Goal: Check status: Check status

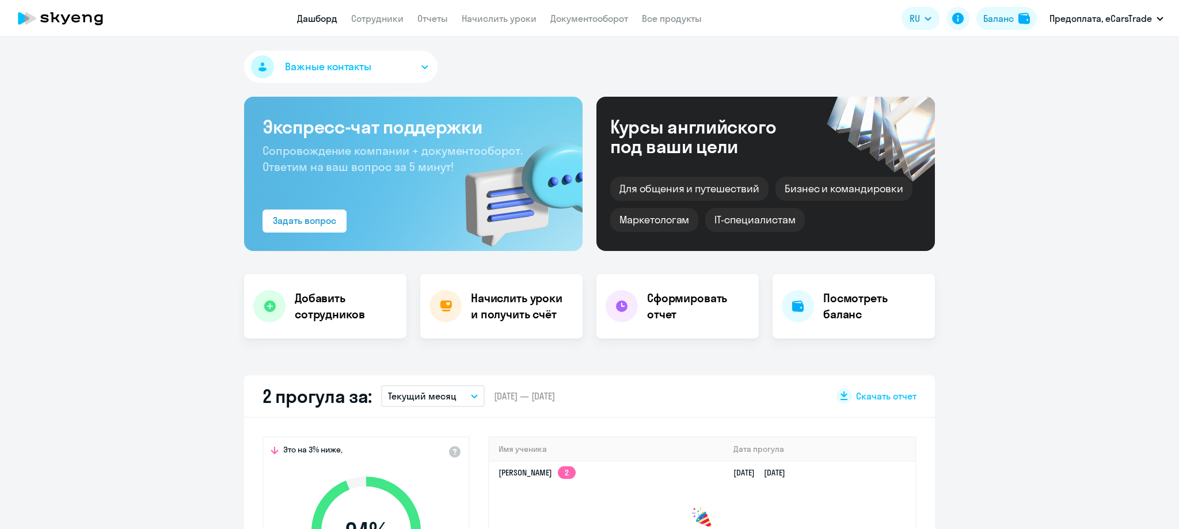
select select "30"
click at [519, 19] on link "Начислить уроки" at bounding box center [499, 19] width 75 height 12
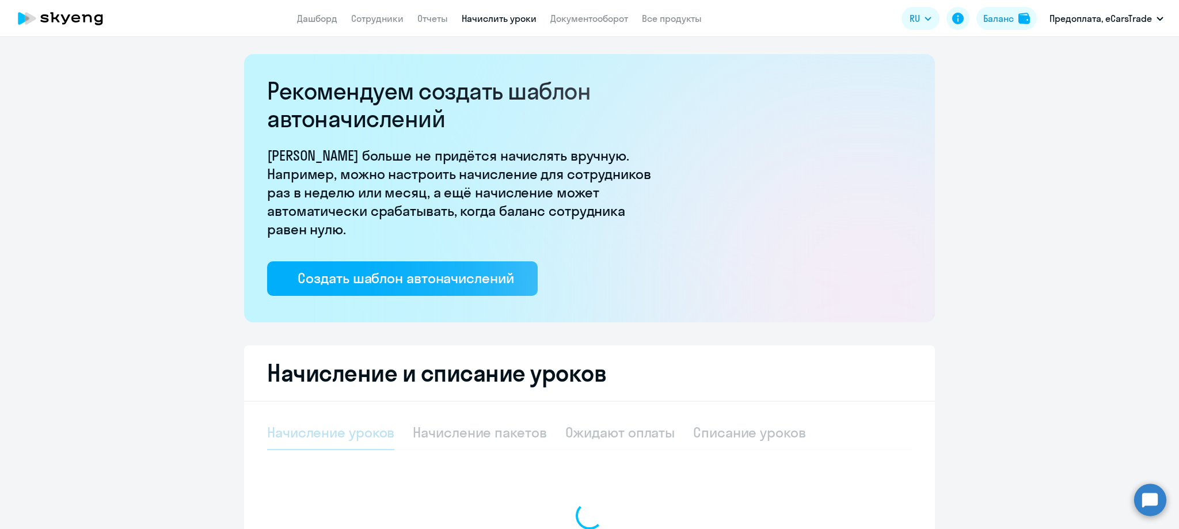
select select "10"
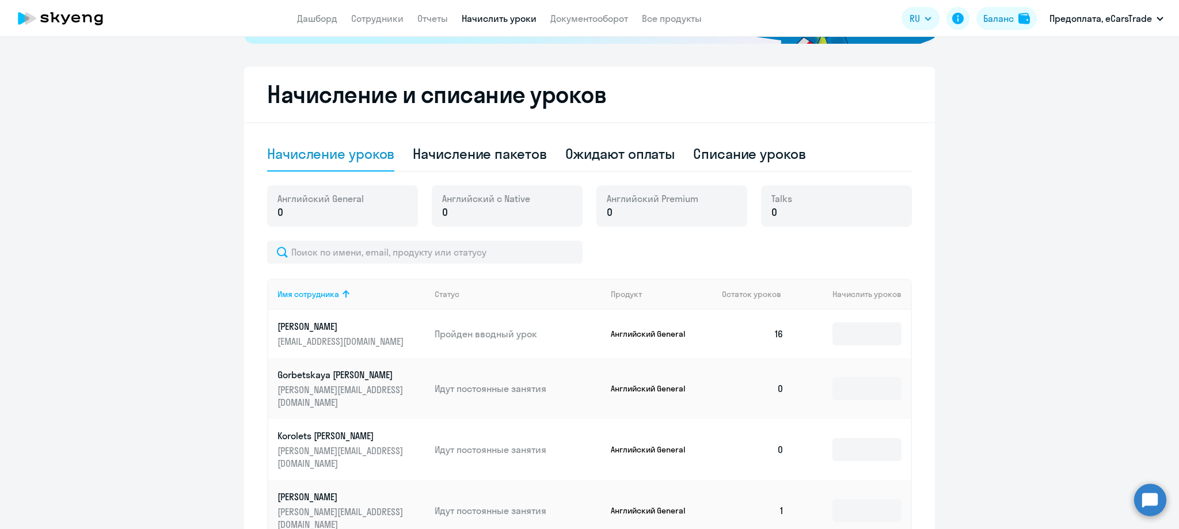
scroll to position [275, 0]
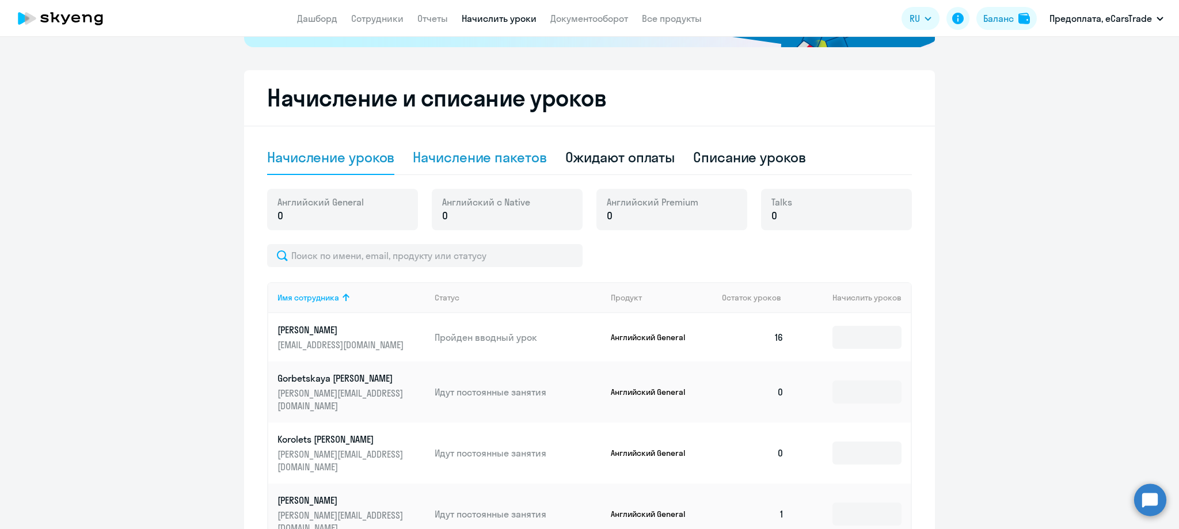
click at [501, 159] on div "Начисление пакетов" at bounding box center [480, 157] width 134 height 18
select select "10"
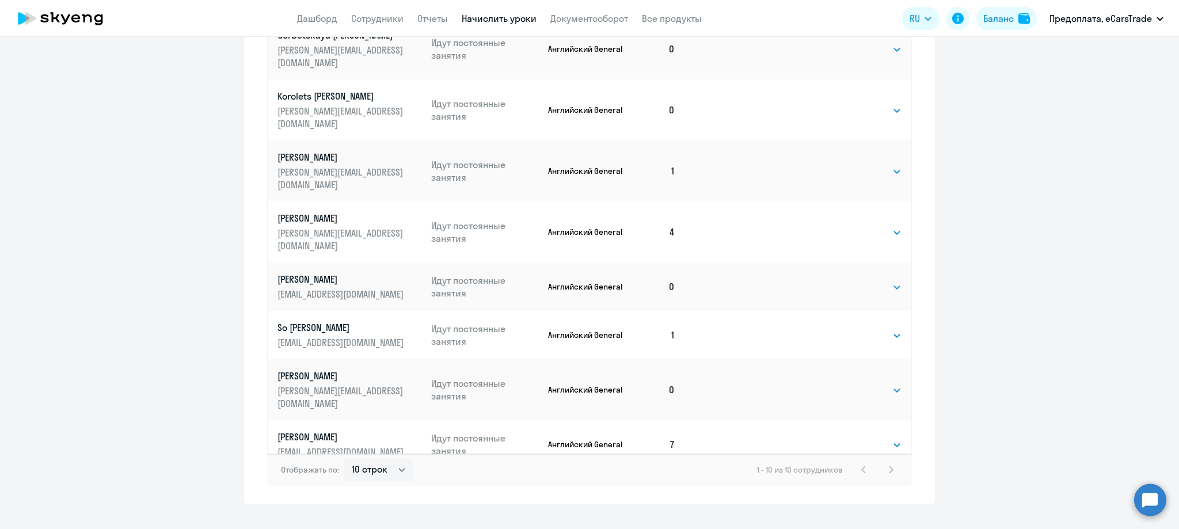
scroll to position [664, 0]
click at [876, 330] on select "Выбрать 4 8 16 32 64 96 128" at bounding box center [877, 337] width 47 height 14
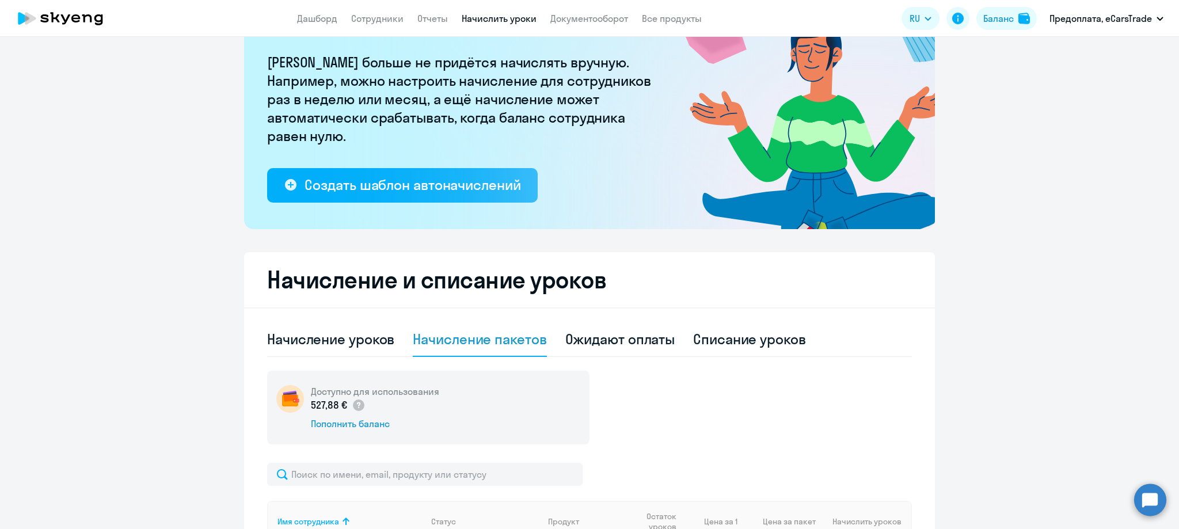
scroll to position [119, 0]
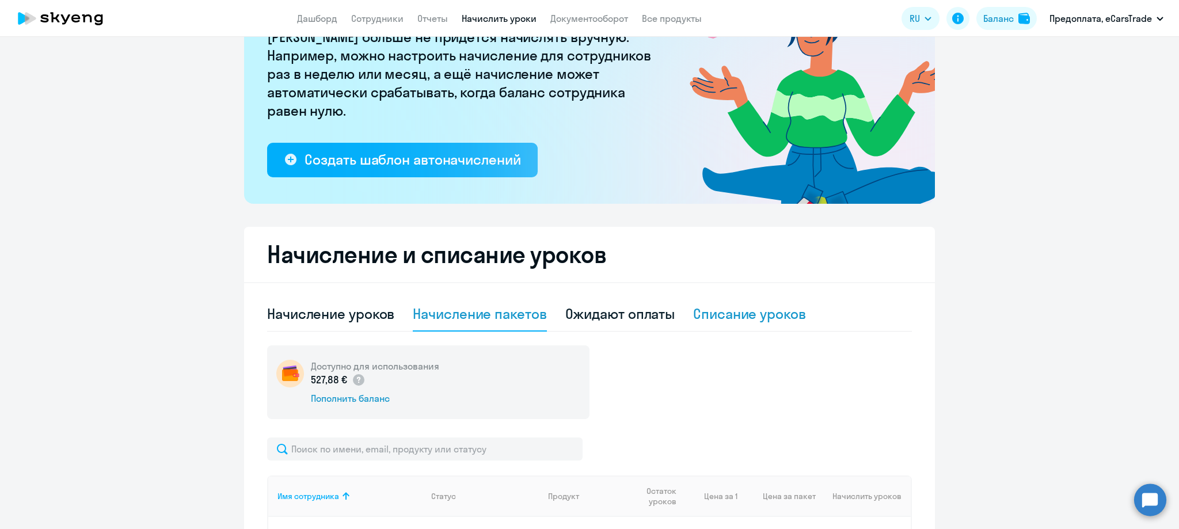
click at [736, 311] on div "Списание уроков" at bounding box center [749, 314] width 113 height 18
select select "10"
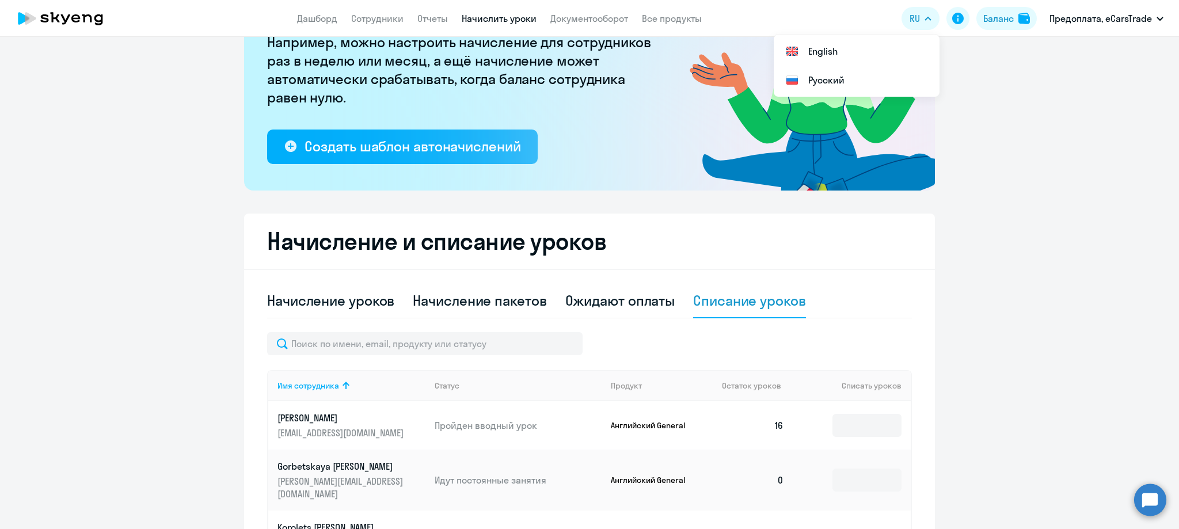
scroll to position [269, 0]
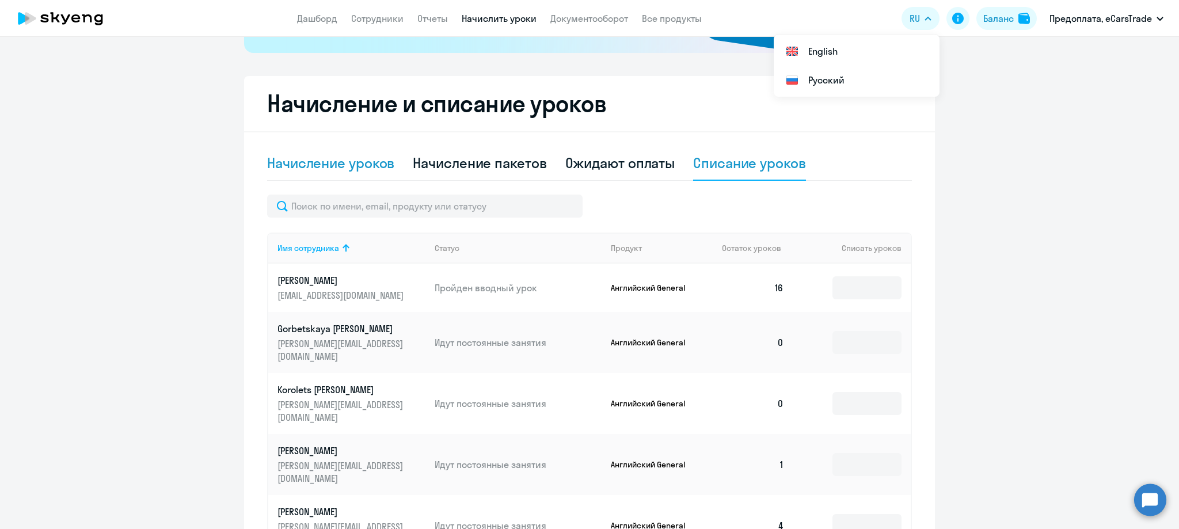
click at [348, 167] on div "Начисление уроков" at bounding box center [330, 163] width 127 height 18
select select "10"
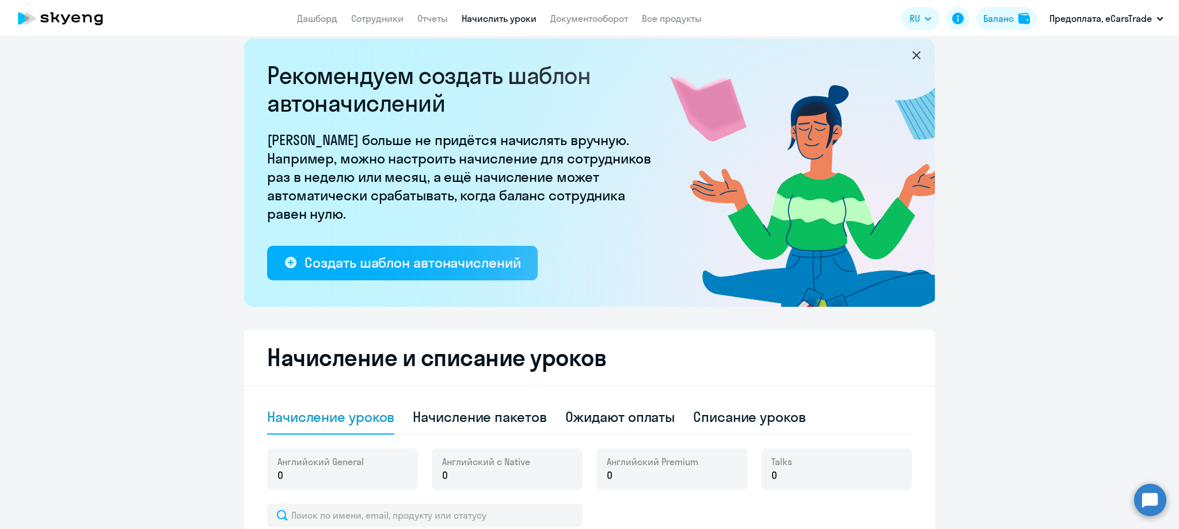
scroll to position [0, 0]
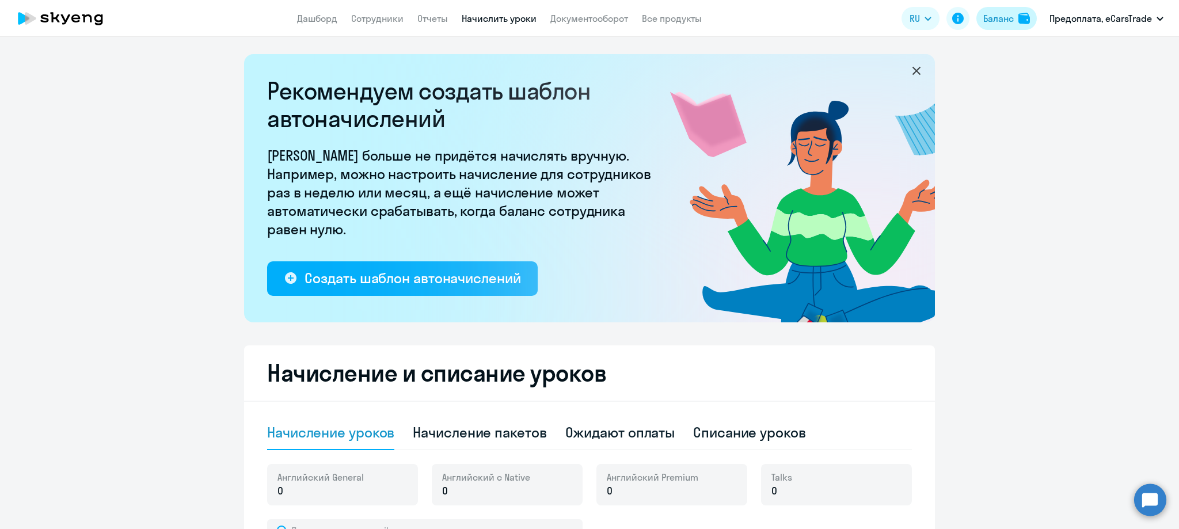
click at [994, 22] on div "Баланс" at bounding box center [998, 19] width 31 height 14
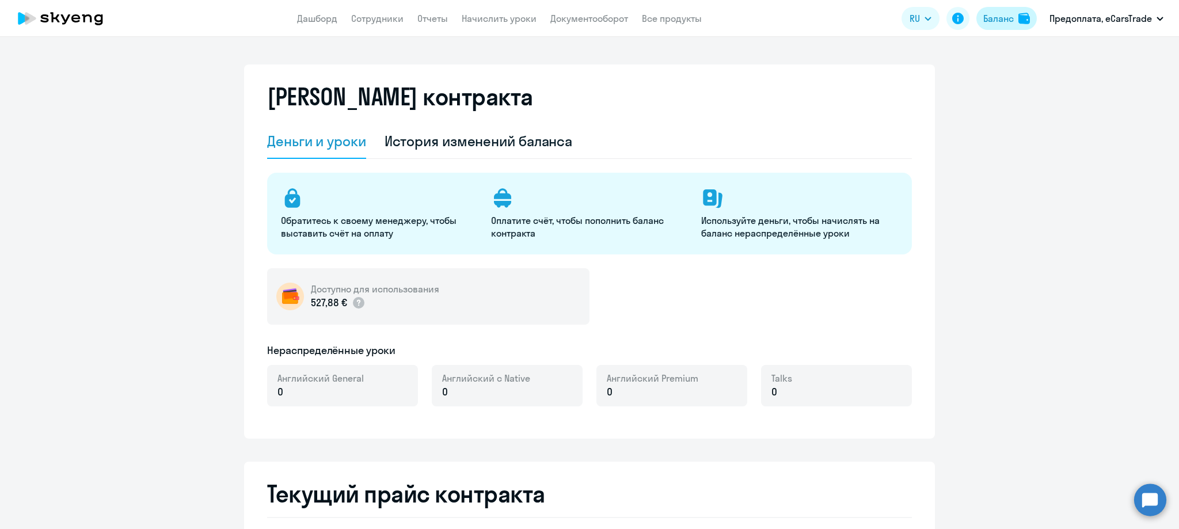
select select "english_adult_not_native_speaker"
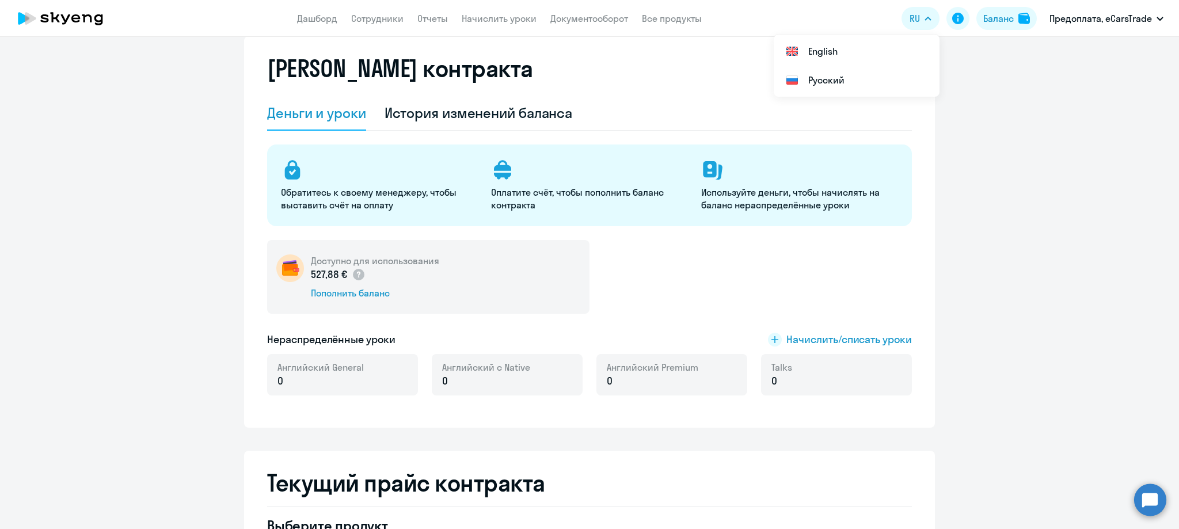
scroll to position [27, 0]
click at [457, 116] on div "История изменений баланса" at bounding box center [479, 114] width 188 height 18
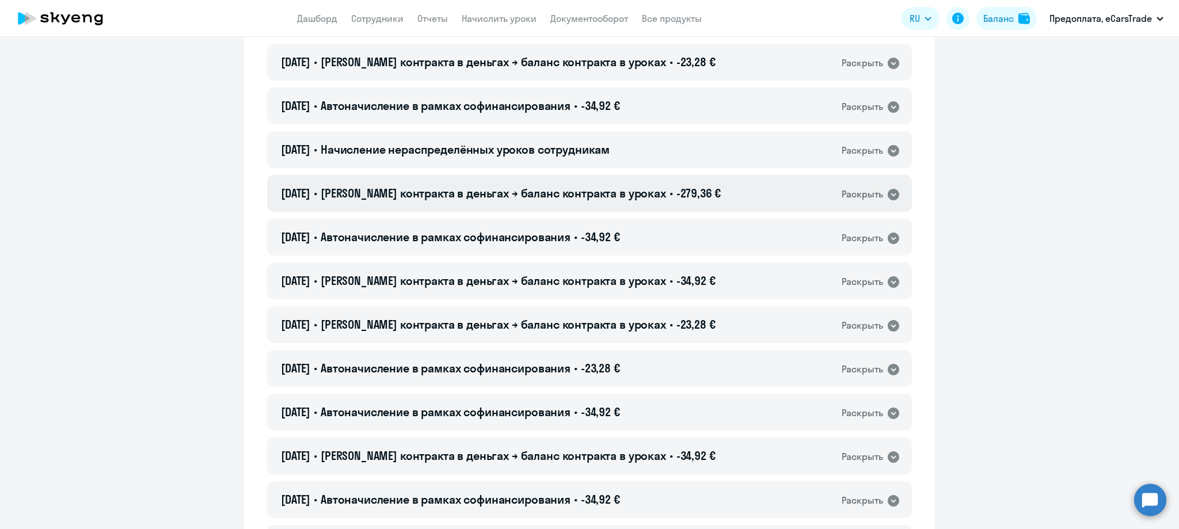
scroll to position [161, 0]
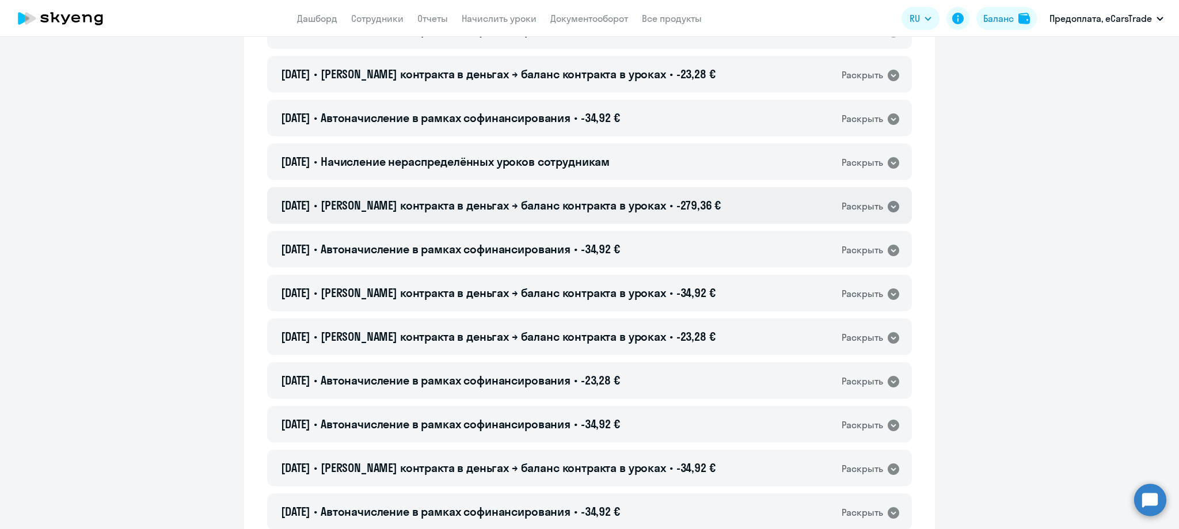
click at [877, 207] on div "Раскрыть" at bounding box center [862, 206] width 41 height 14
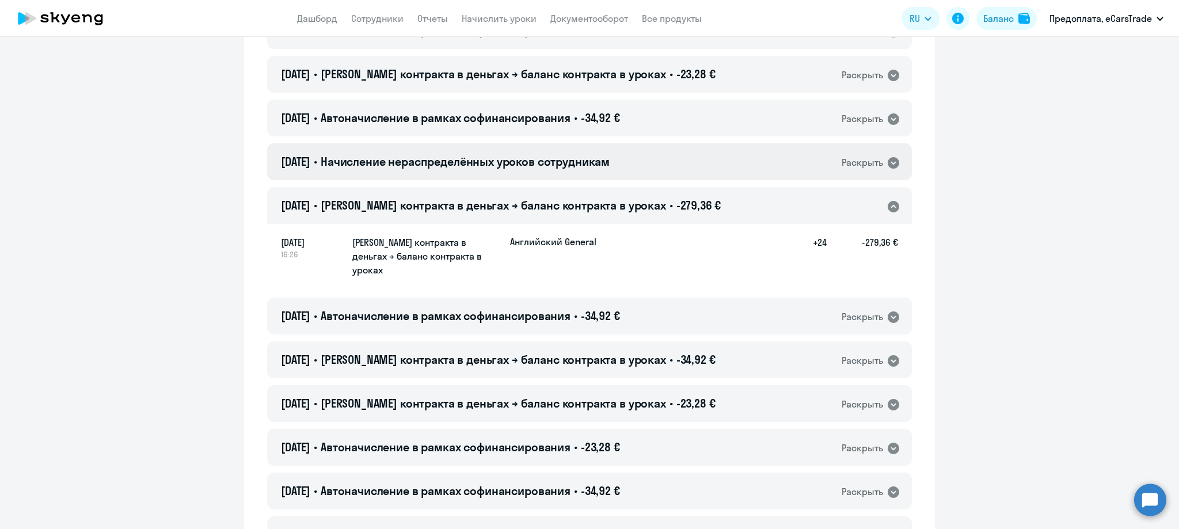
click at [859, 165] on div "Раскрыть" at bounding box center [862, 162] width 41 height 14
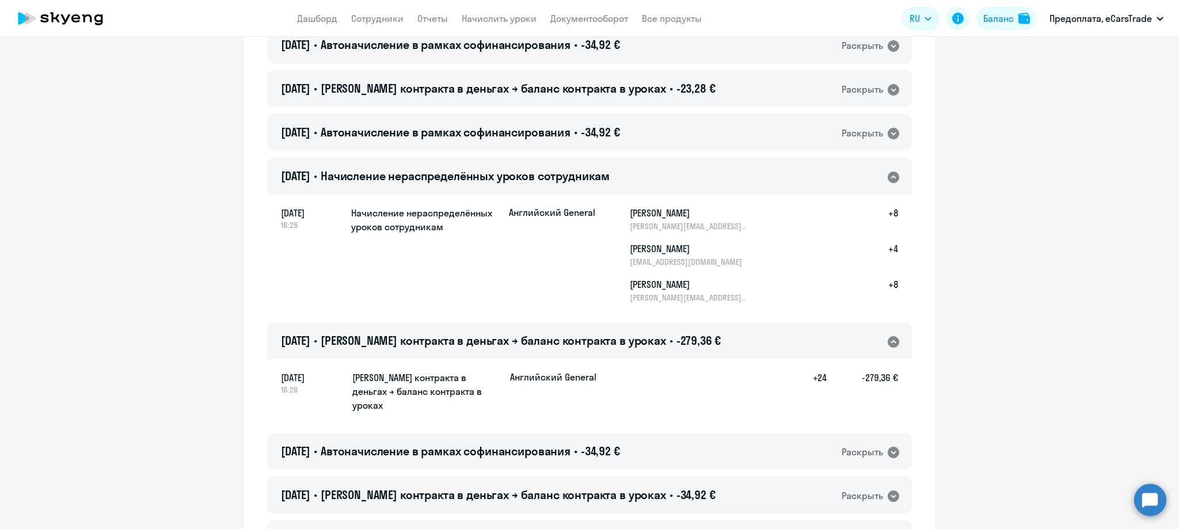
scroll to position [145, 0]
